Goal: Transaction & Acquisition: Download file/media

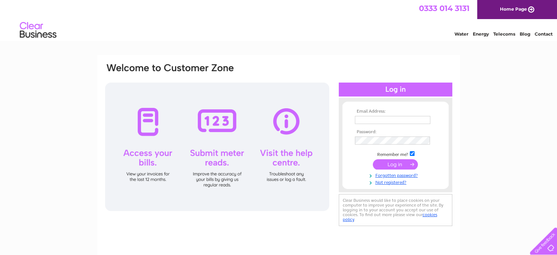
type input "mark.crawshaw@live.co.uk"
click at [394, 164] on input "submit" at bounding box center [395, 164] width 45 height 10
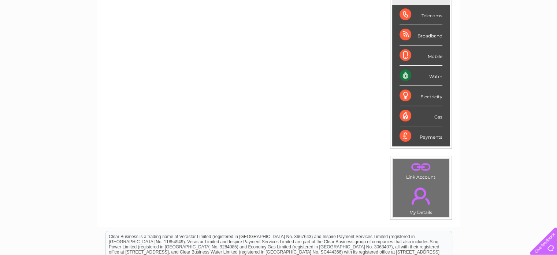
scroll to position [110, 0]
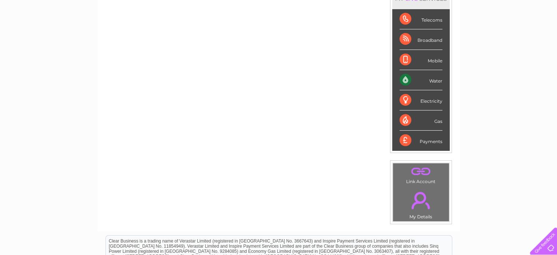
click at [430, 81] on div "Water" at bounding box center [421, 80] width 43 height 20
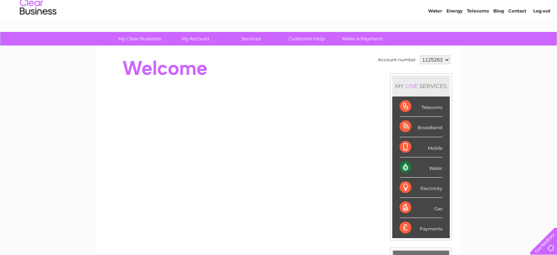
scroll to position [17, 0]
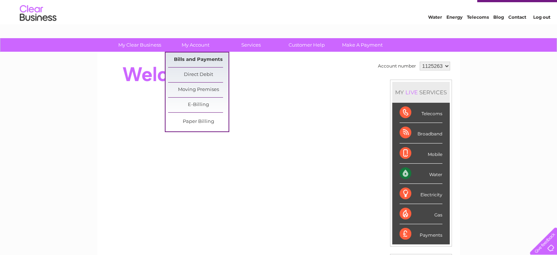
click at [206, 58] on link "Bills and Payments" at bounding box center [198, 59] width 60 height 15
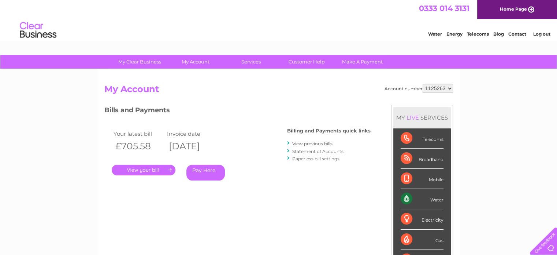
click at [154, 172] on link "." at bounding box center [144, 170] width 64 height 11
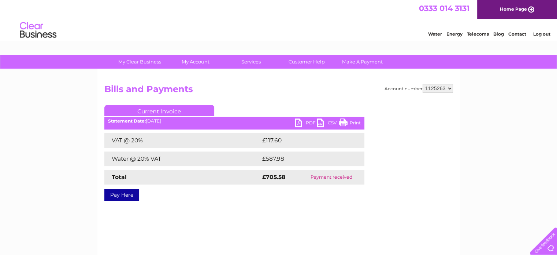
click at [299, 123] on link "PDF" at bounding box center [306, 123] width 22 height 11
click at [298, 124] on link "PDF" at bounding box center [306, 123] width 22 height 11
click at [297, 124] on link "PDF" at bounding box center [306, 123] width 22 height 11
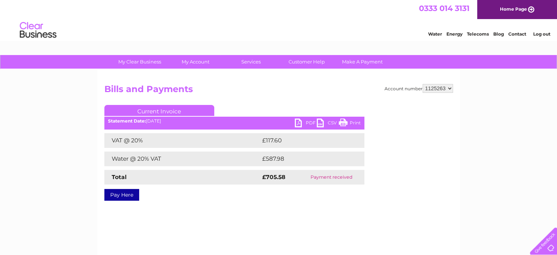
click at [289, 99] on div "Account number 1125263 Bills and Payments Current Invoice PDF CSV Print Total" at bounding box center [278, 141] width 349 height 114
